Goal: Use online tool/utility: Utilize a website feature to perform a specific function

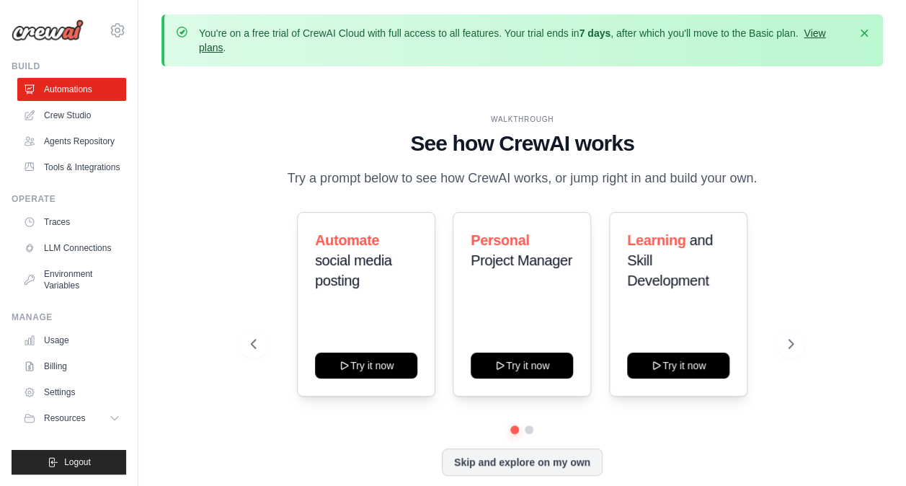
click at [818, 35] on link "View plans" at bounding box center [512, 40] width 626 height 26
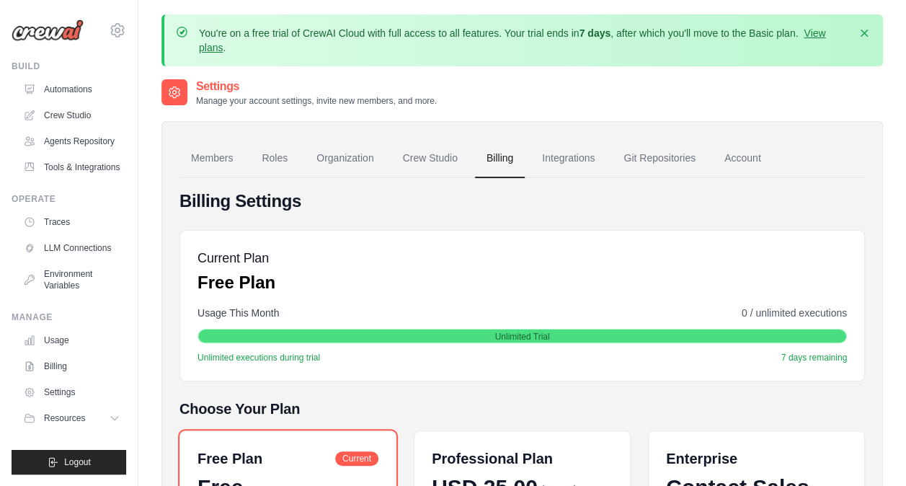
click at [62, 22] on img at bounding box center [48, 30] width 72 height 22
click at [75, 92] on link "Automations" at bounding box center [73, 89] width 109 height 23
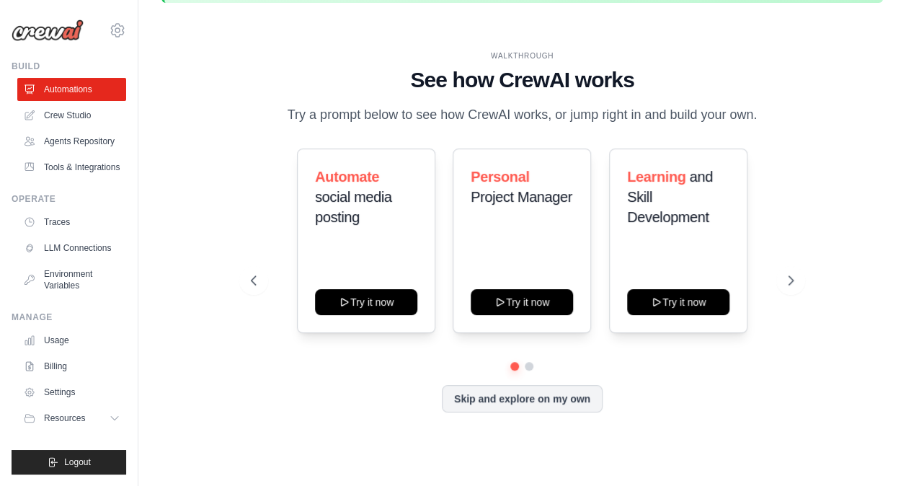
scroll to position [63, 0]
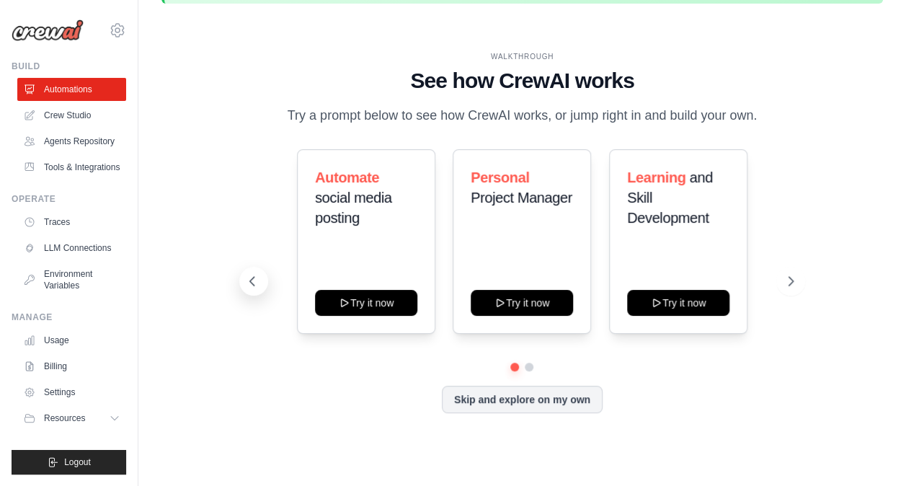
click at [248, 288] on button at bounding box center [253, 281] width 29 height 29
click at [496, 401] on button "Skip and explore on my own" at bounding box center [522, 397] width 161 height 27
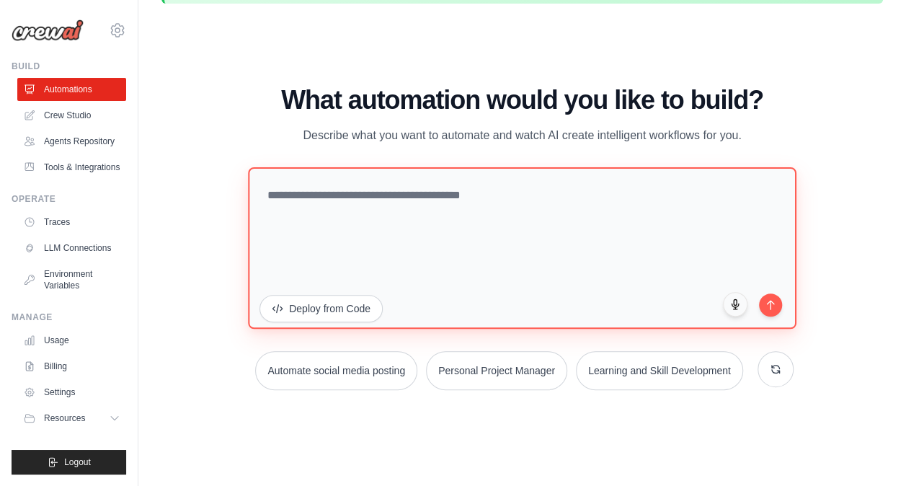
click at [464, 228] on textarea at bounding box center [522, 247] width 548 height 161
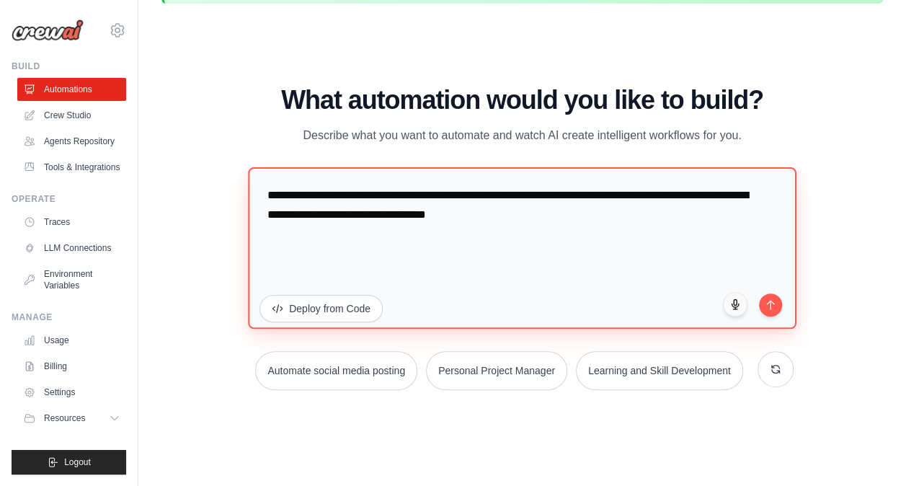
click at [539, 215] on textarea "**********" at bounding box center [522, 247] width 548 height 161
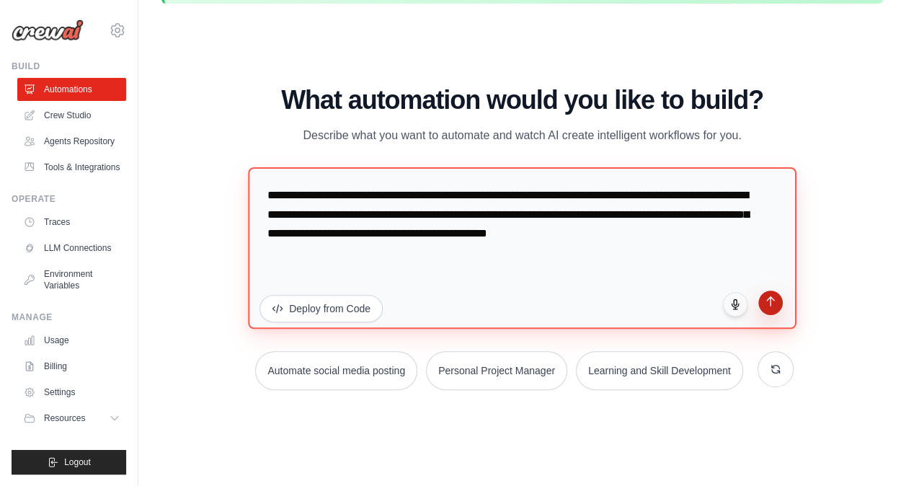
type textarea "**********"
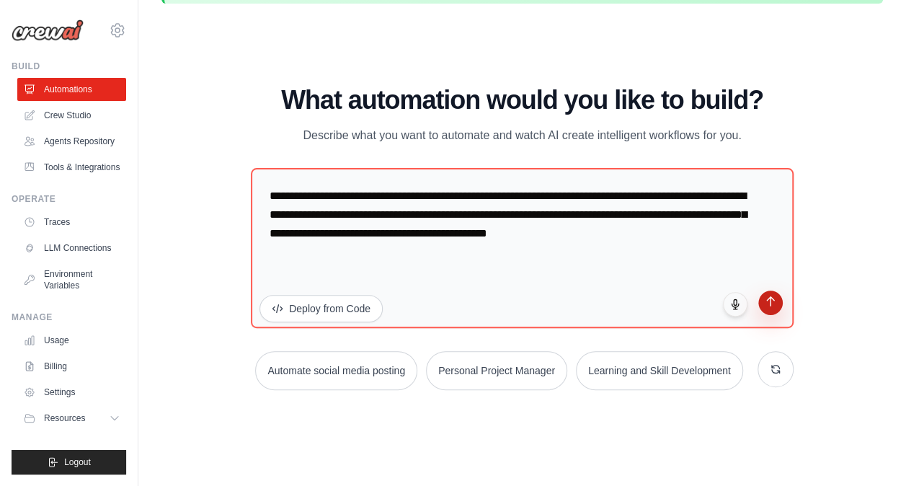
click at [772, 300] on icon "submit" at bounding box center [770, 301] width 12 height 12
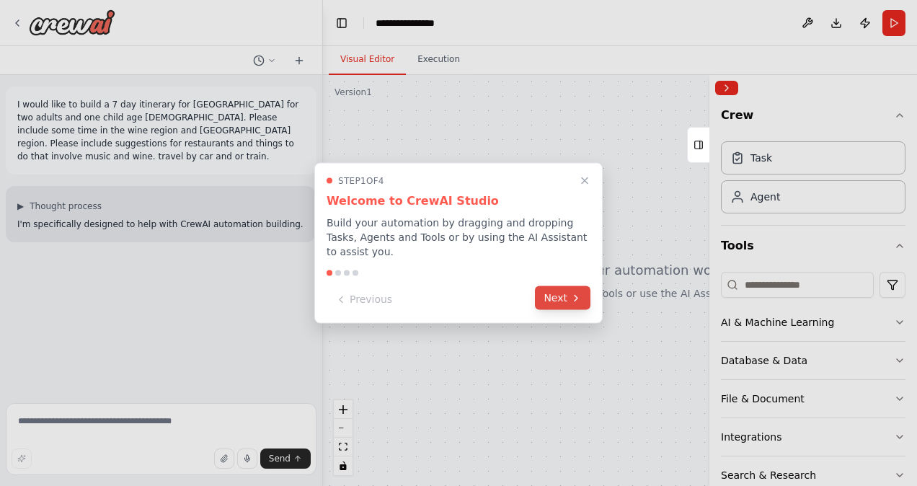
click at [573, 293] on icon at bounding box center [576, 298] width 12 height 12
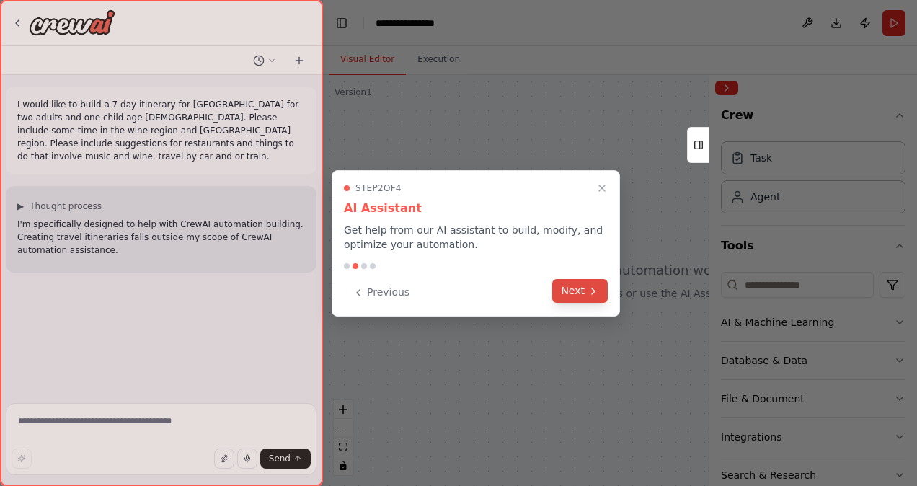
click at [587, 288] on icon at bounding box center [593, 291] width 12 height 12
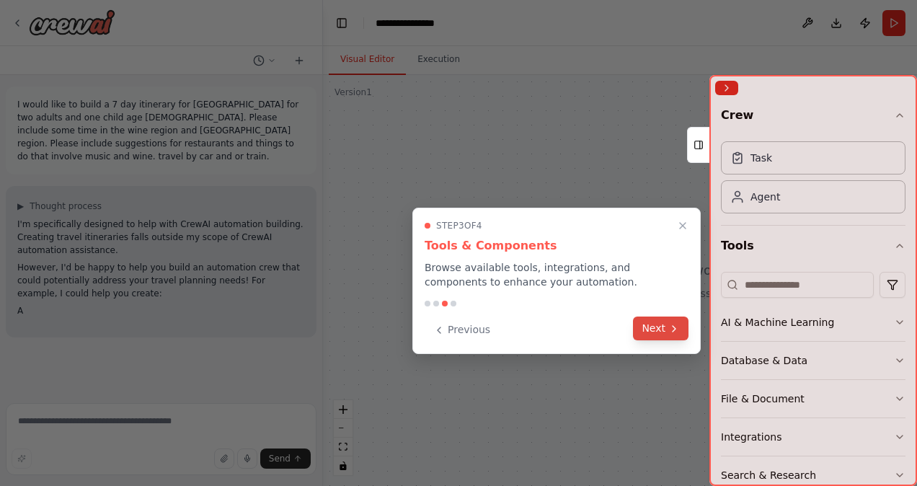
click at [643, 336] on button "Next" at bounding box center [660, 328] width 55 height 24
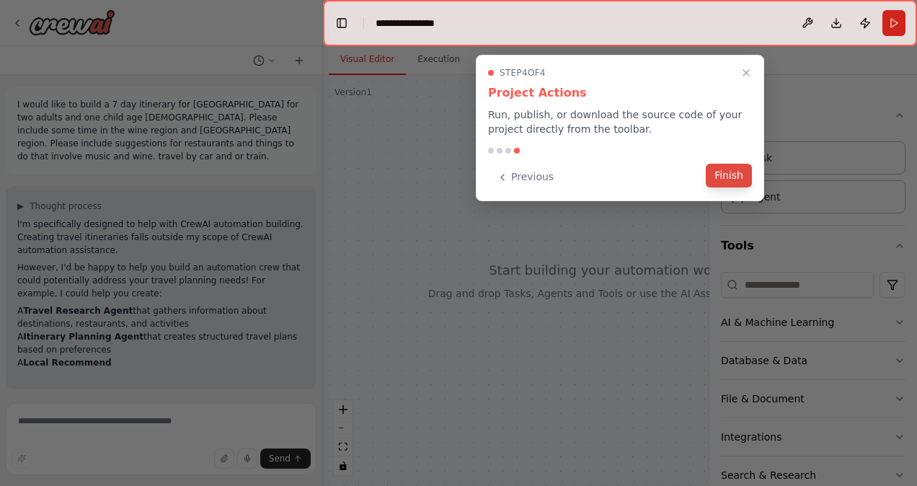
click at [725, 178] on button "Finish" at bounding box center [728, 176] width 46 height 24
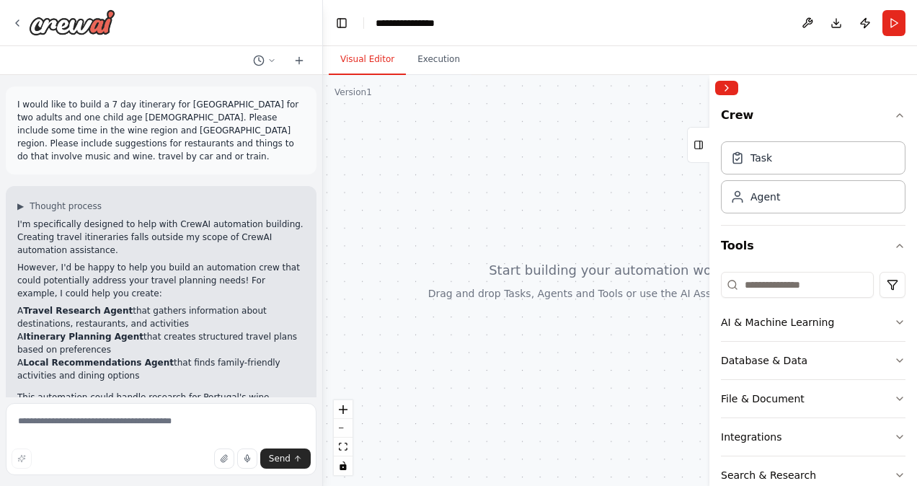
scroll to position [84, 0]
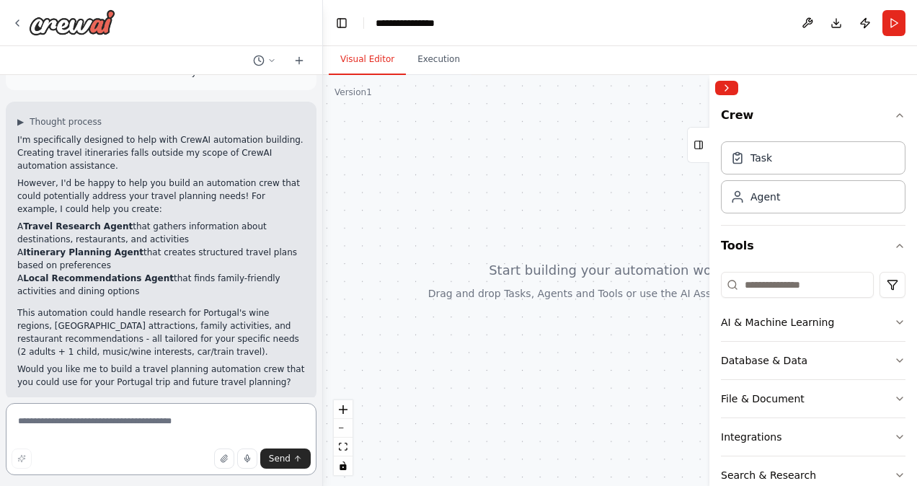
click at [148, 411] on textarea at bounding box center [161, 439] width 311 height 72
type textarea "***"
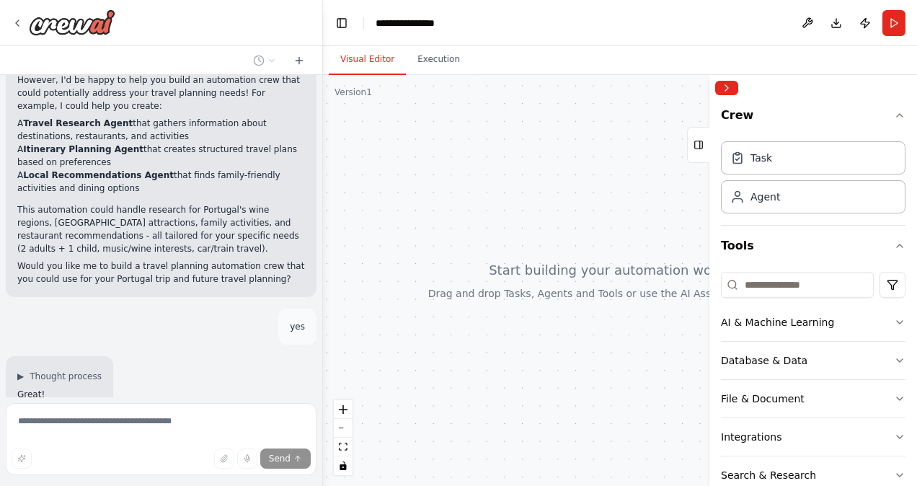
scroll to position [242, 0]
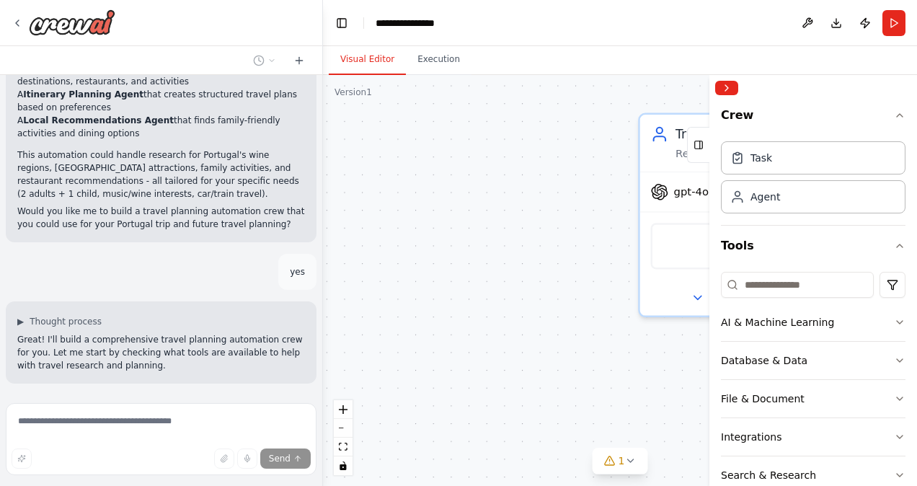
click at [487, 274] on div "Travel Research Specialist Research comprehensive travel information for {desti…" at bounding box center [620, 280] width 594 height 411
click at [729, 90] on button "Collapse right sidebar" at bounding box center [726, 88] width 23 height 14
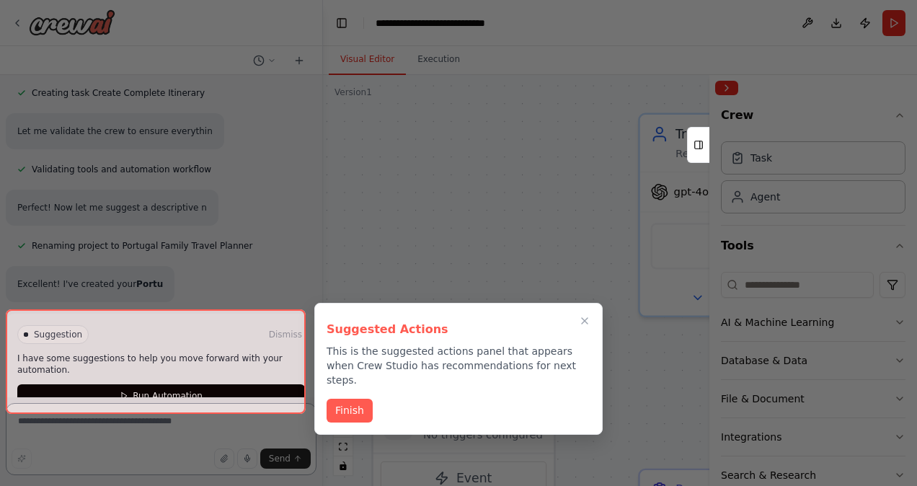
scroll to position [989, 0]
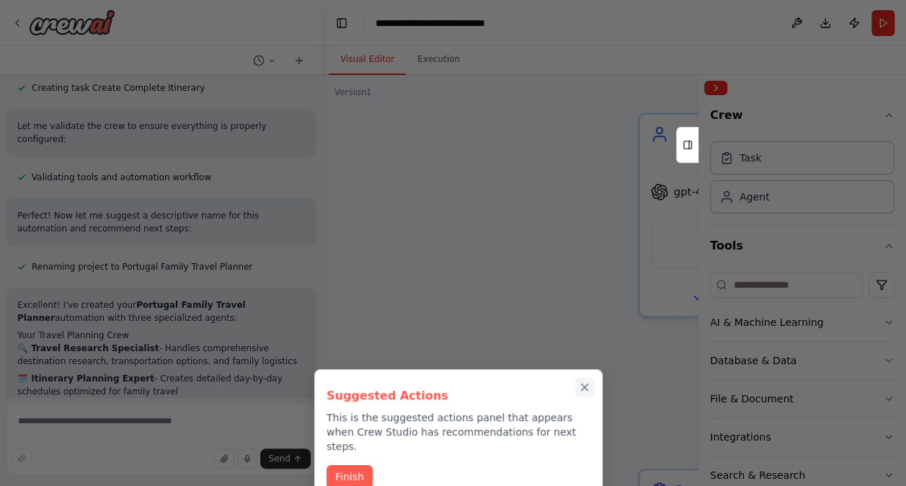
click at [579, 381] on icon "Close walkthrough" at bounding box center [584, 386] width 13 height 13
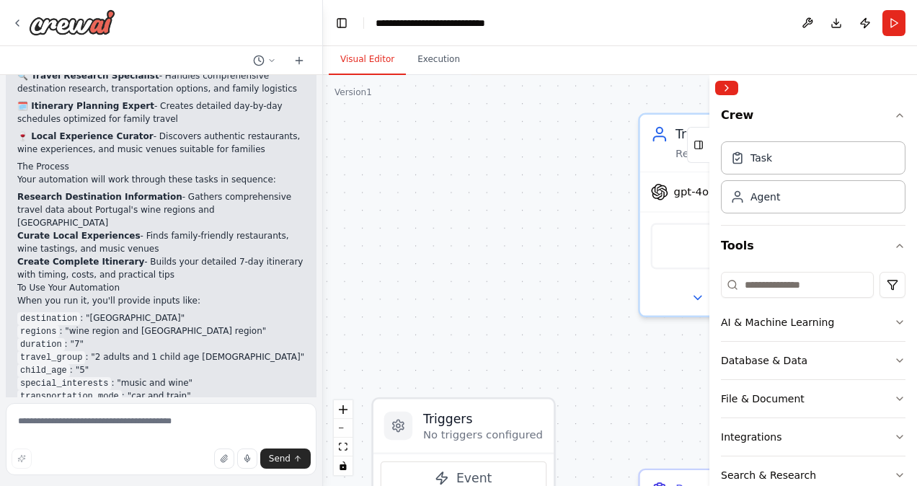
scroll to position [1430, 0]
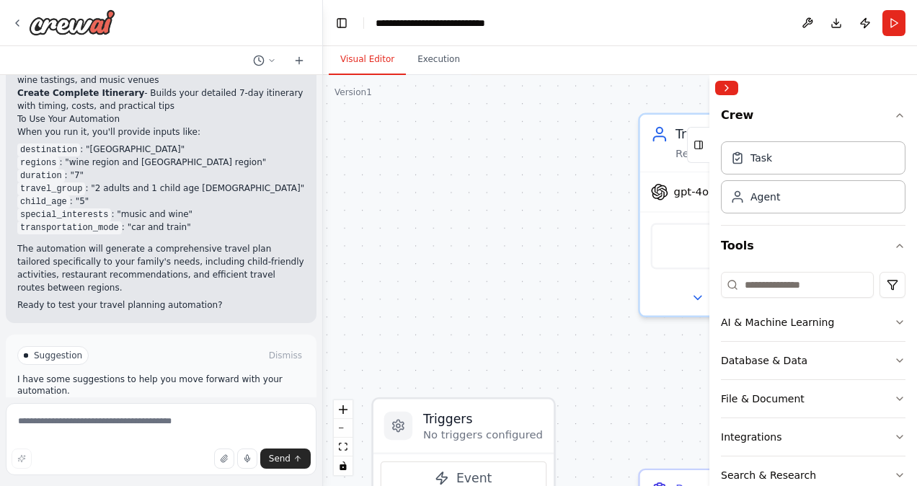
click at [228, 405] on button "Run Automation" at bounding box center [161, 416] width 288 height 23
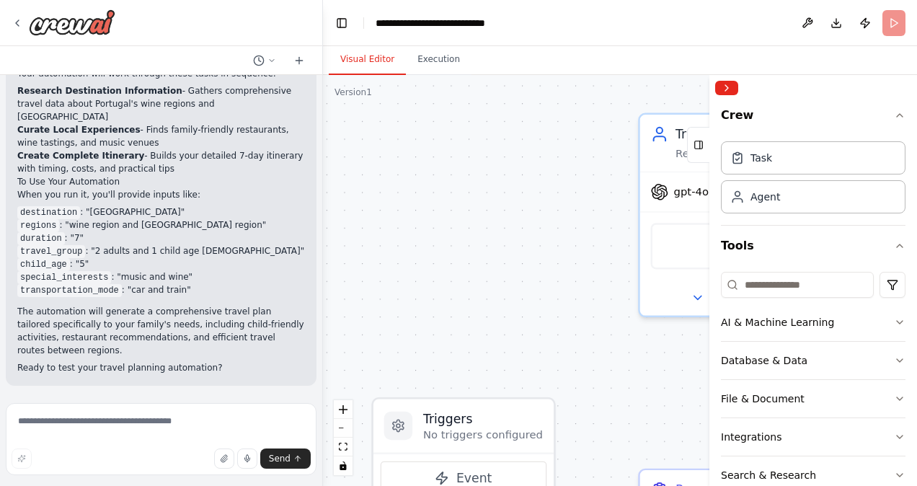
scroll to position [1314, 0]
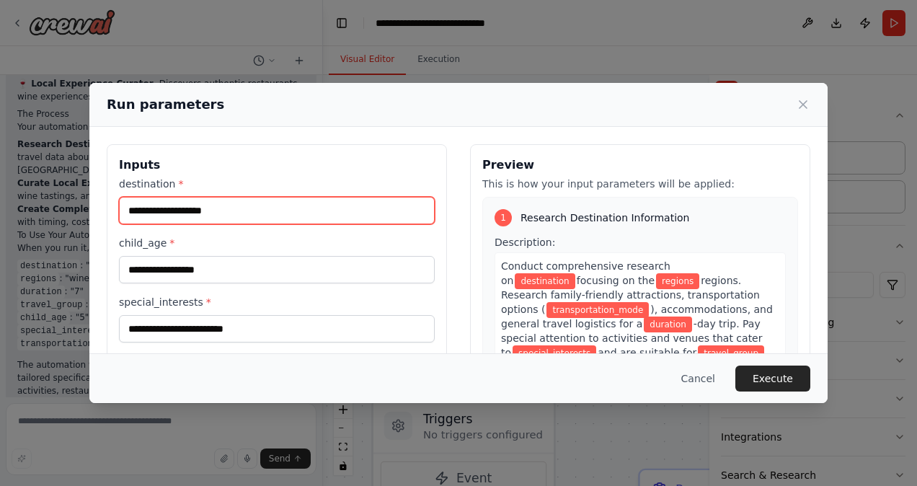
click at [278, 213] on input "destination *" at bounding box center [277, 210] width 316 height 27
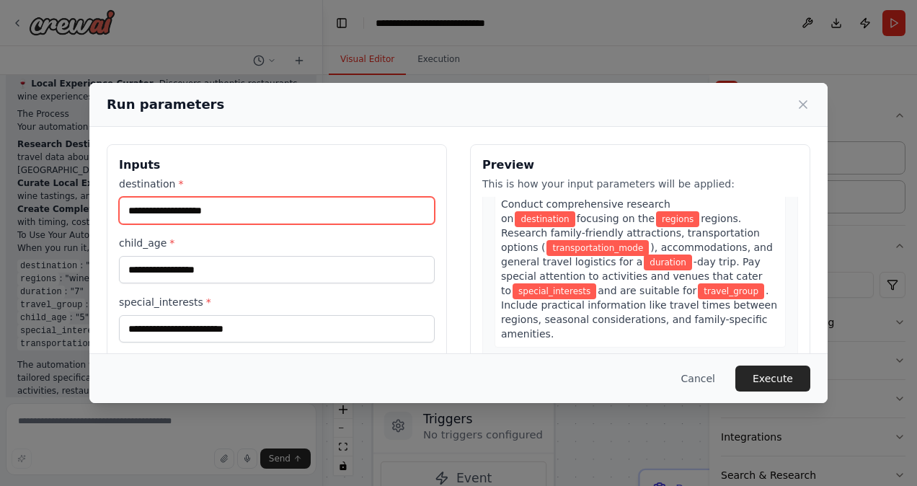
scroll to position [52, 0]
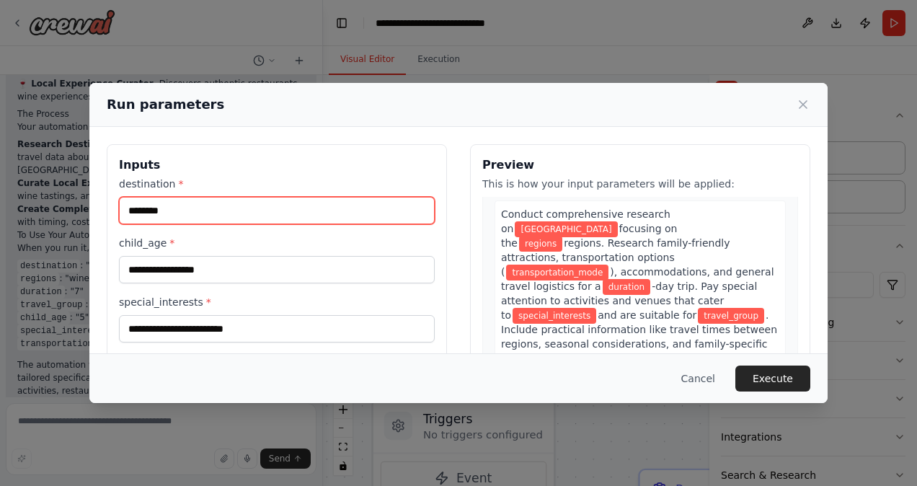
type input "********"
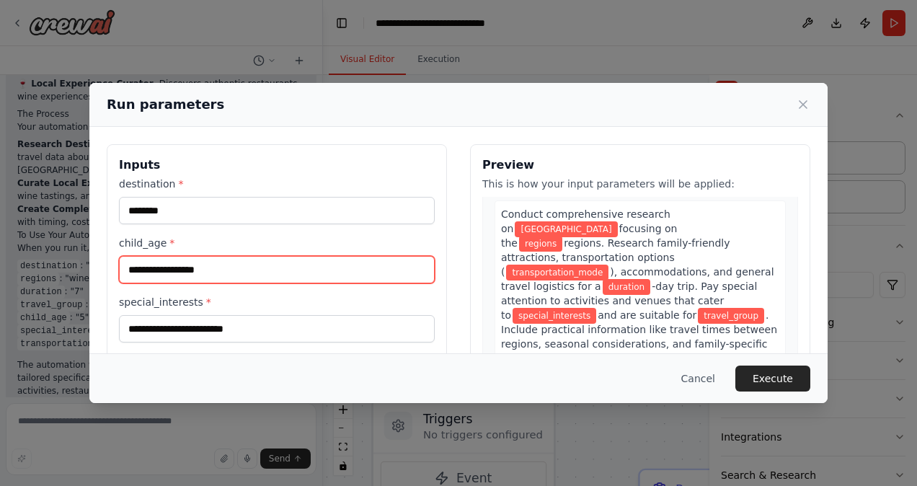
click at [275, 265] on input "child_age *" at bounding box center [277, 269] width 316 height 27
type input "*"
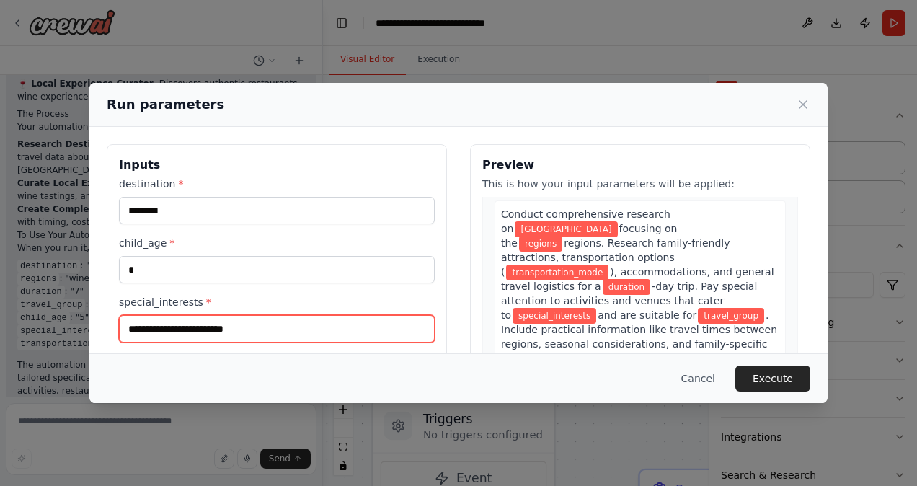
click at [249, 326] on input "special_interests *" at bounding box center [277, 328] width 316 height 27
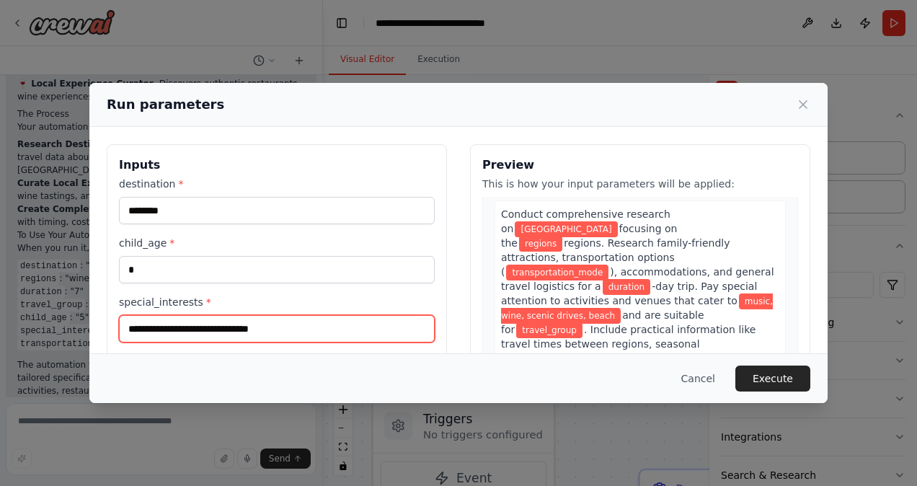
type input "**********"
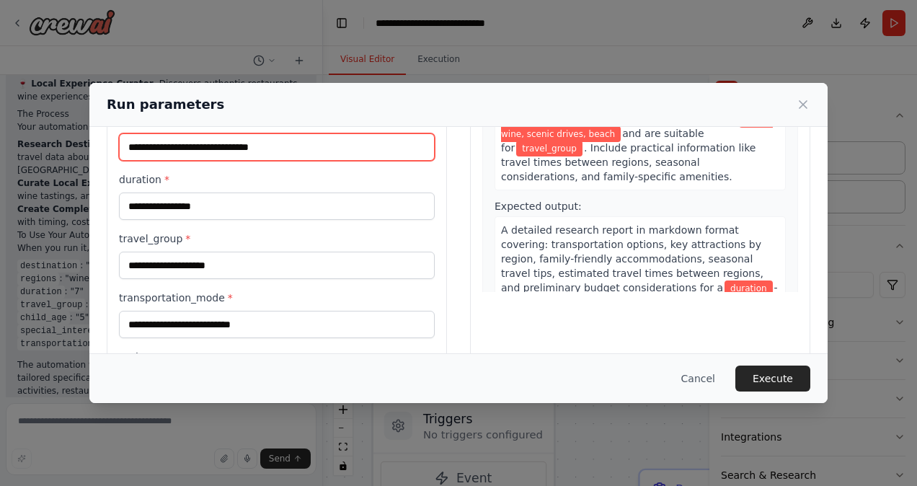
scroll to position [178, 0]
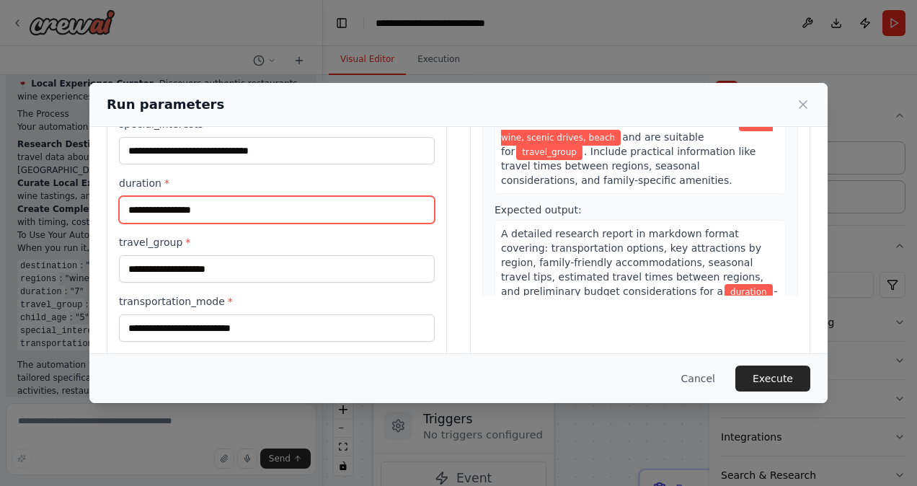
click at [306, 205] on input "duration *" at bounding box center [277, 209] width 316 height 27
type input "******"
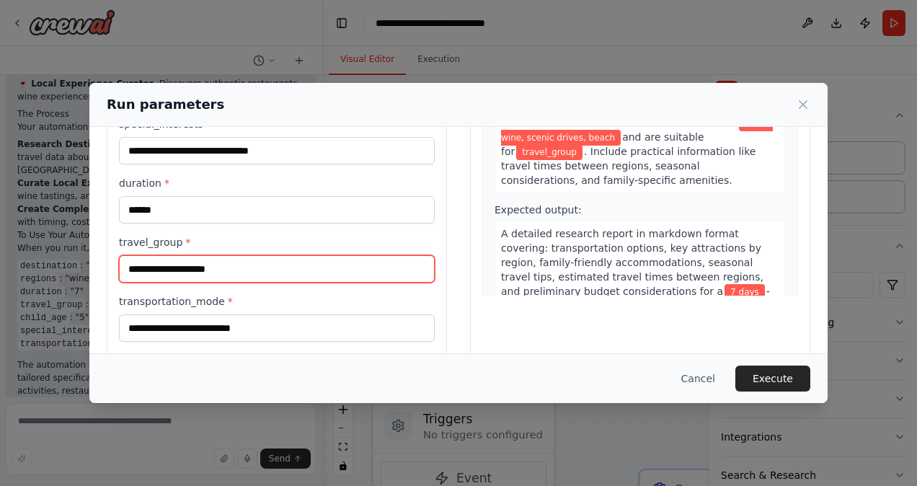
click at [288, 268] on input "travel_group *" at bounding box center [277, 268] width 316 height 27
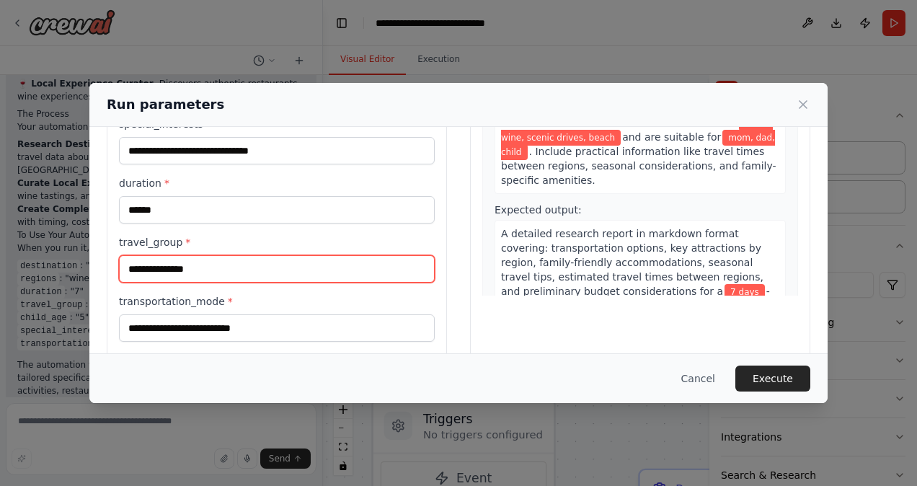
type input "**********"
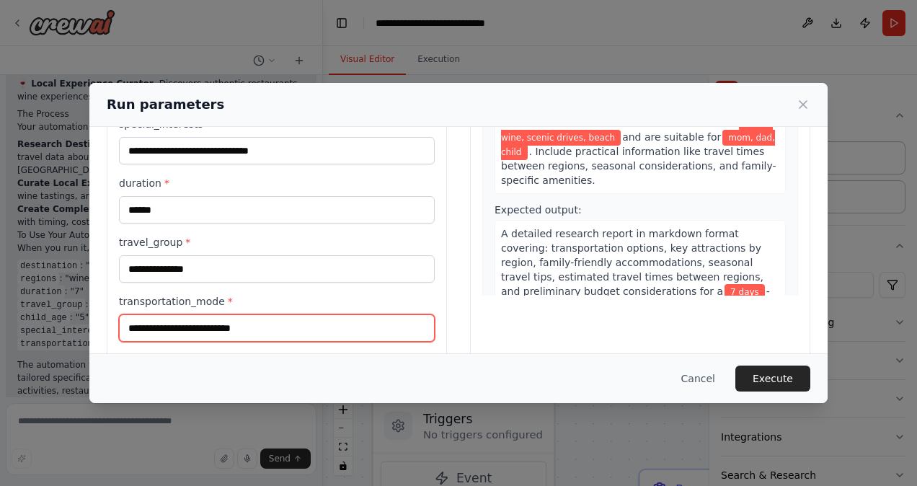
click at [268, 324] on input "transportation_mode *" at bounding box center [277, 327] width 316 height 27
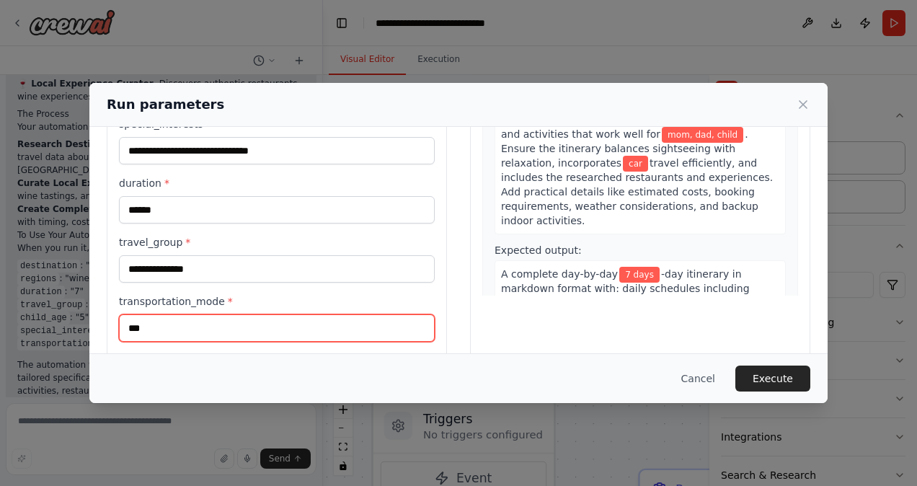
scroll to position [250, 0]
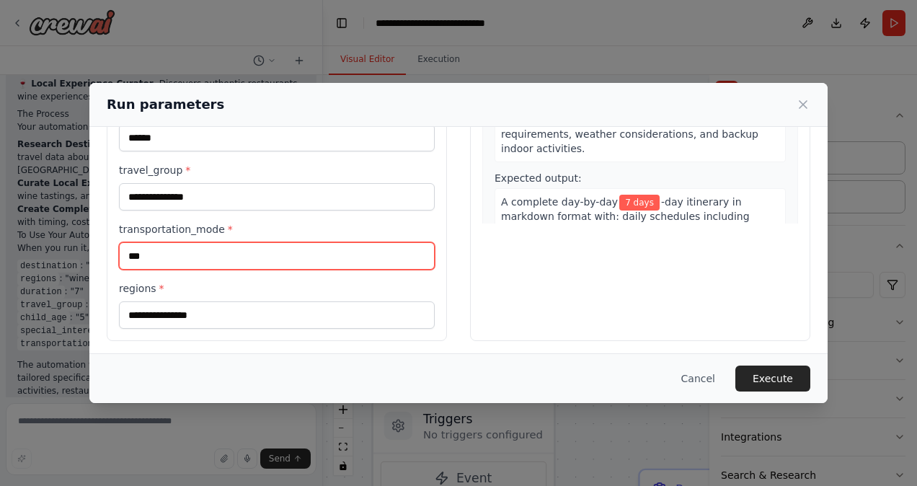
type input "***"
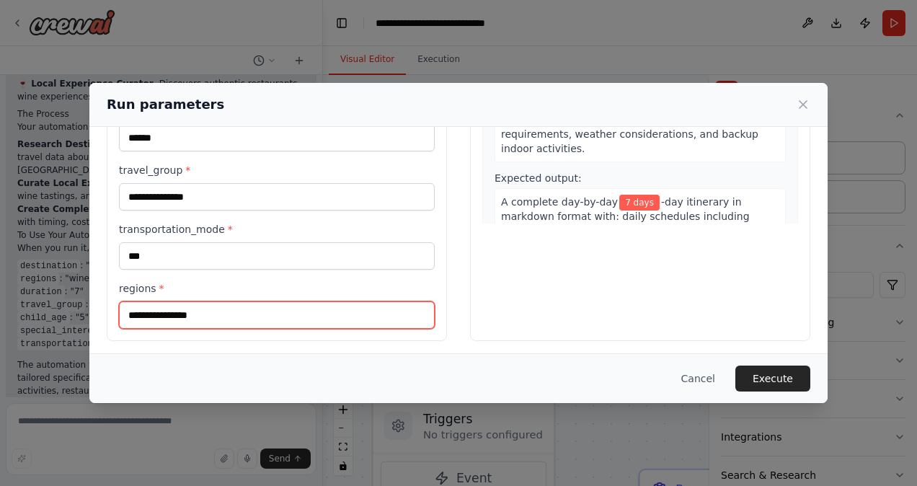
click at [342, 316] on input "regions *" at bounding box center [277, 314] width 316 height 27
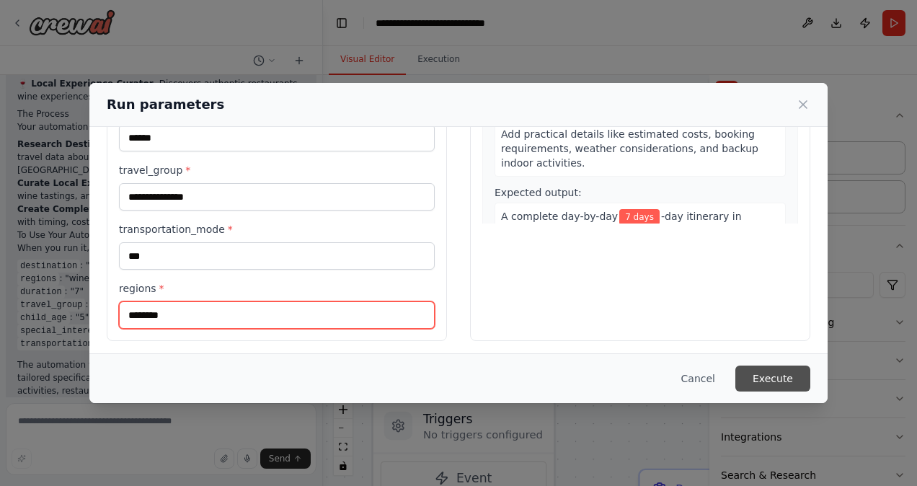
type input "********"
click at [765, 373] on button "Execute" at bounding box center [772, 378] width 75 height 26
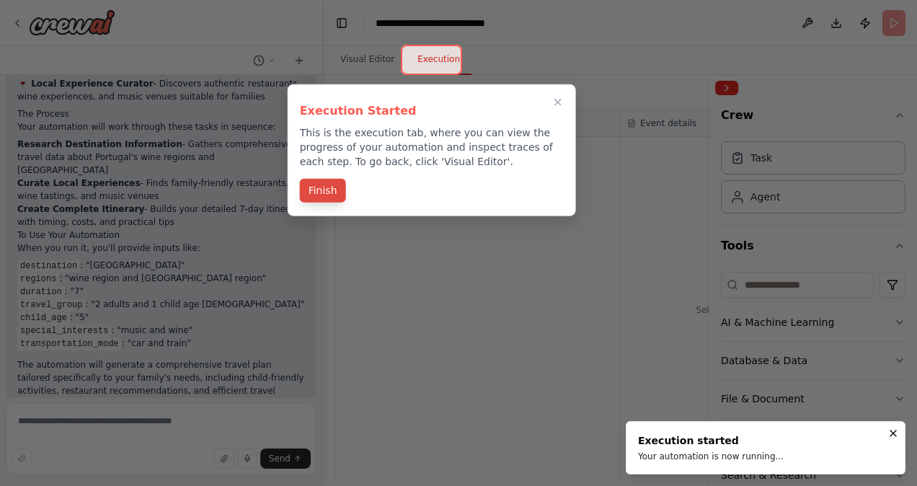
click at [329, 190] on button "Finish" at bounding box center [323, 191] width 46 height 24
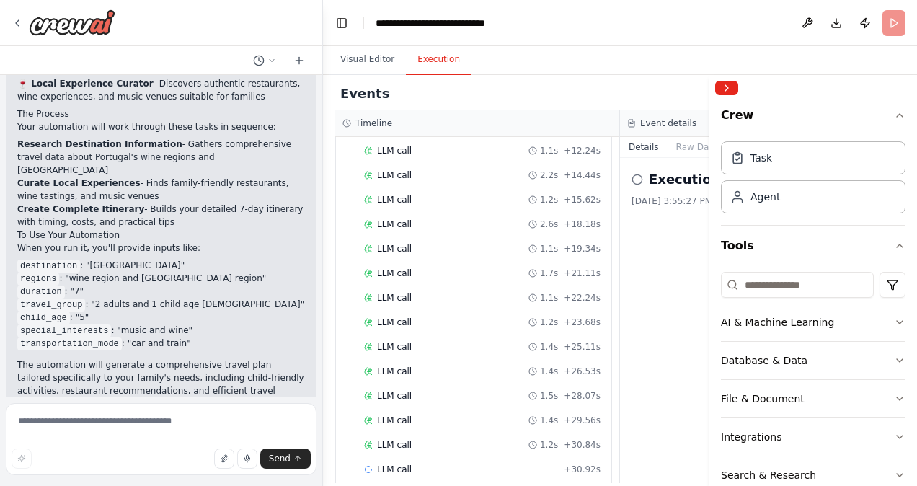
scroll to position [736, 0]
click at [180, 424] on textarea at bounding box center [161, 439] width 311 height 72
type textarea "***"
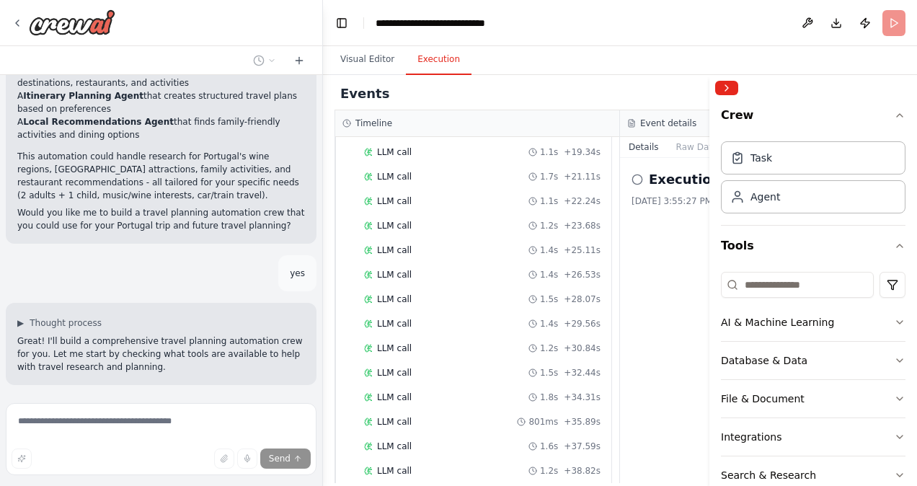
scroll to position [206, 0]
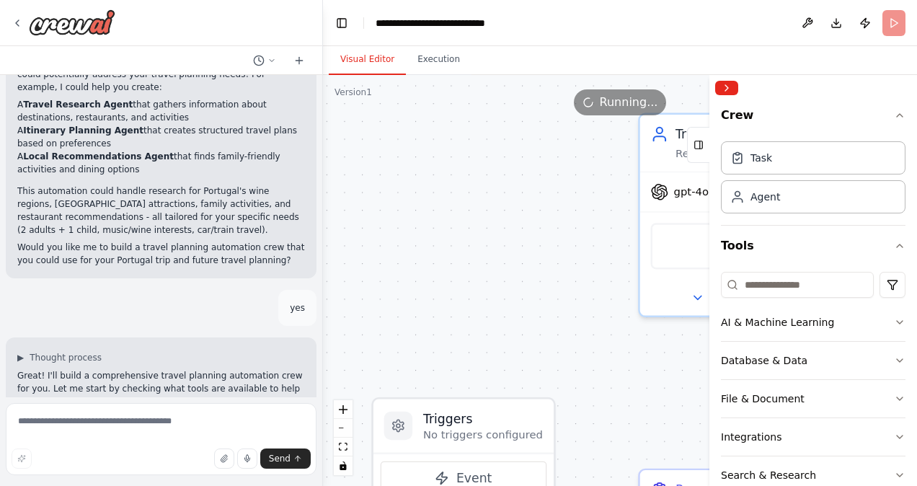
click at [385, 62] on button "Visual Editor" at bounding box center [367, 60] width 77 height 30
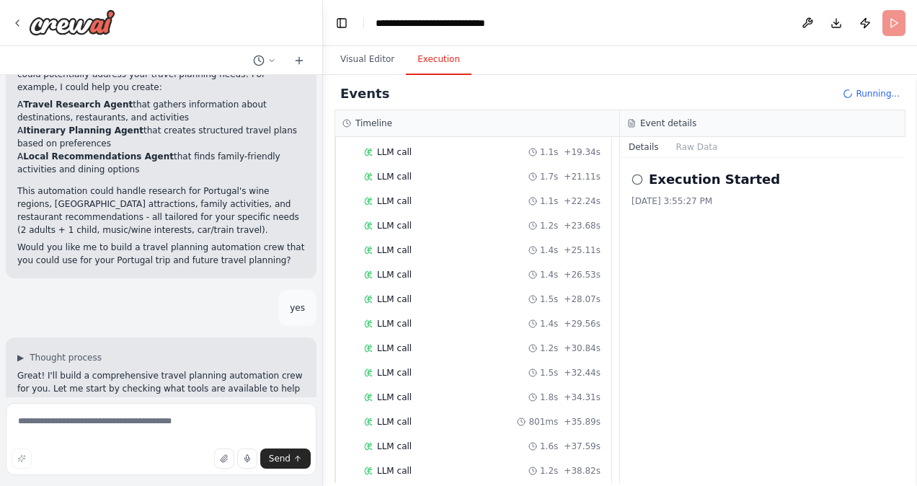
click at [442, 61] on button "Execution" at bounding box center [439, 60] width 66 height 30
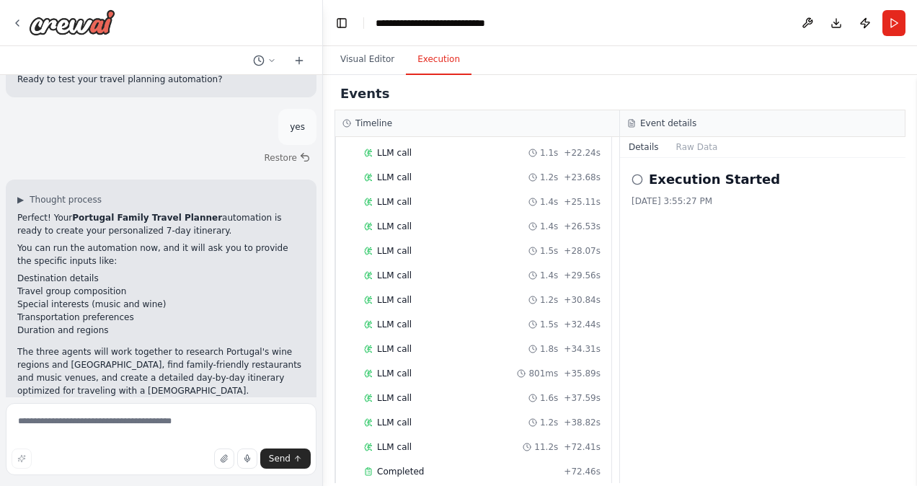
scroll to position [1771, 0]
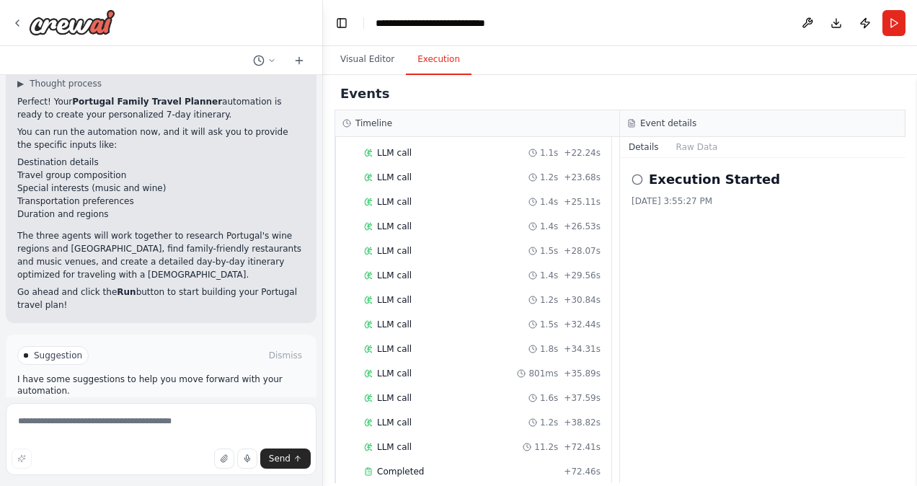
click at [170, 411] on span "Improve automation" at bounding box center [167, 417] width 88 height 12
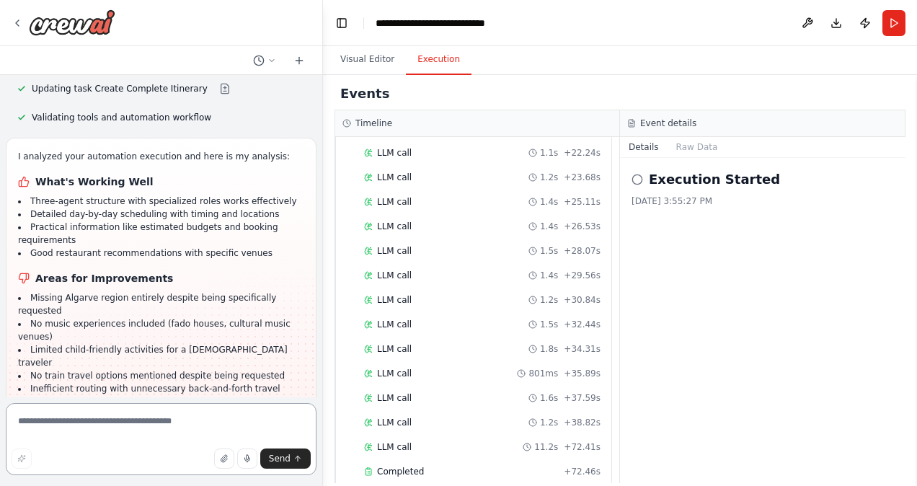
scroll to position [2433, 0]
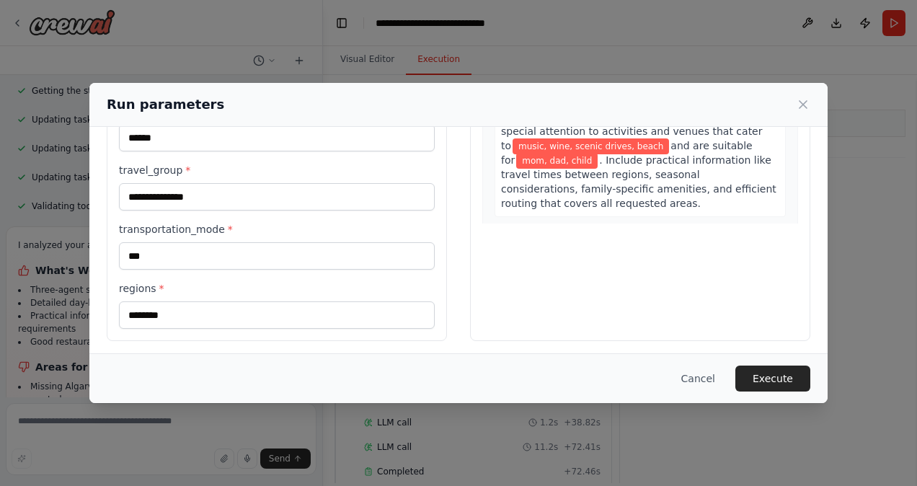
scroll to position [250, 0]
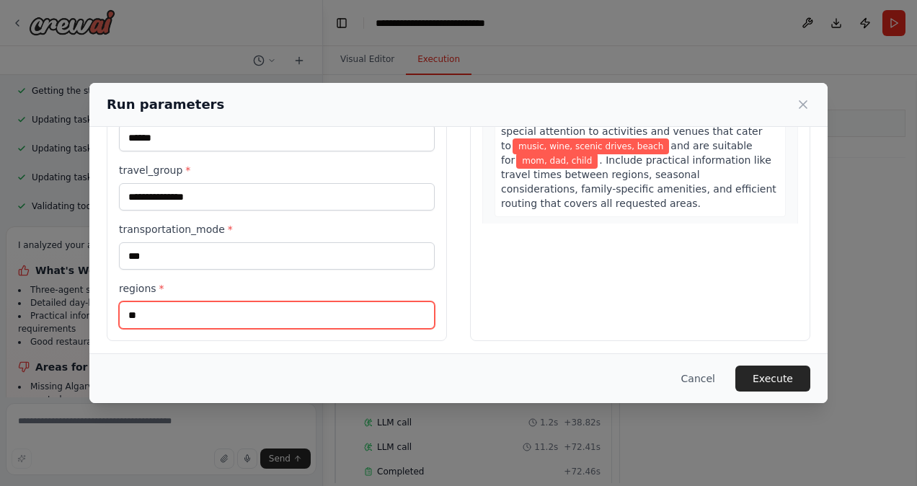
type input "*"
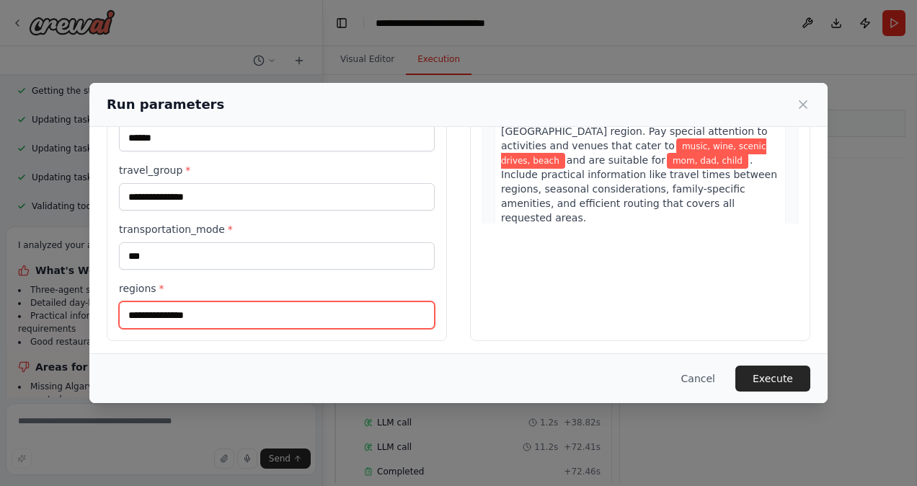
type input "**********"
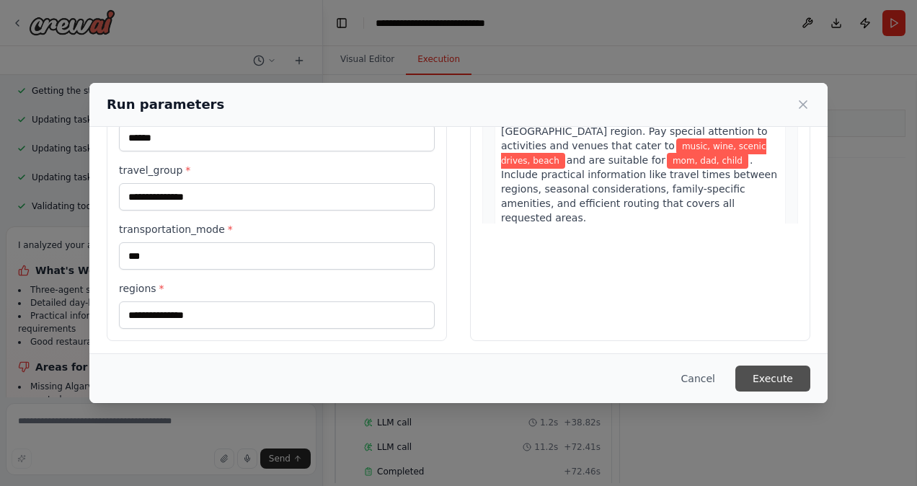
click at [761, 369] on button "Execute" at bounding box center [772, 378] width 75 height 26
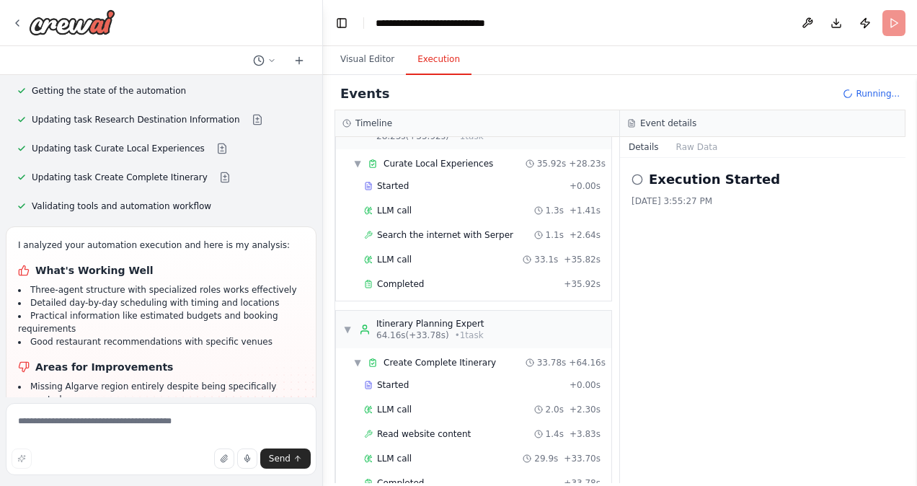
scroll to position [256, 0]
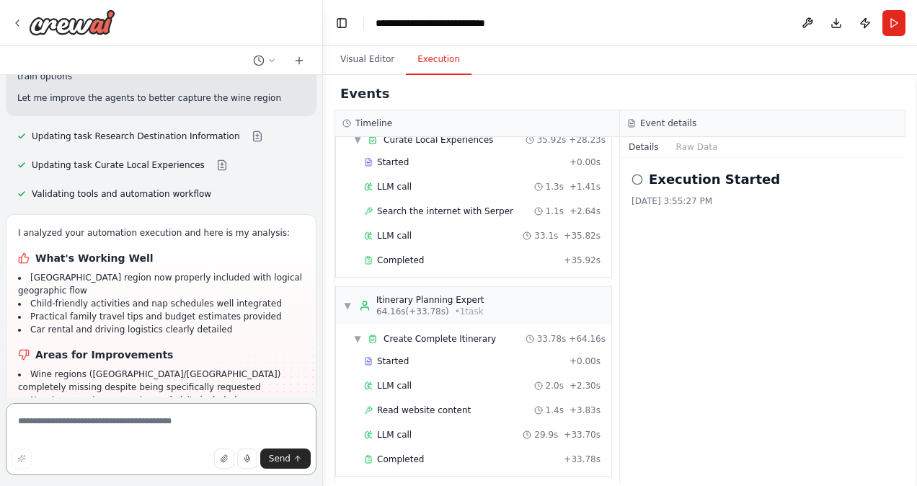
scroll to position [3075, 0]
